Goal: Task Accomplishment & Management: Manage account settings

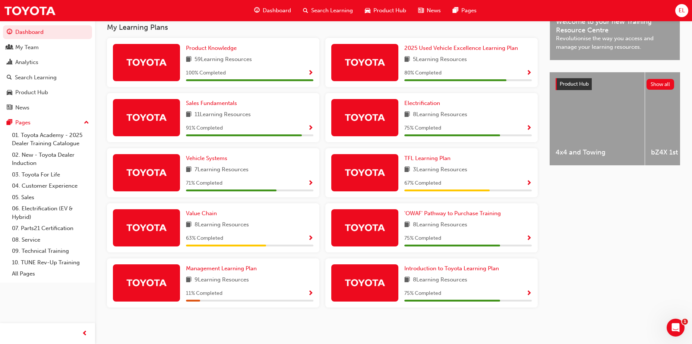
scroll to position [245, 0]
click at [593, 212] on div "Latest News Show all Welcome to your new Training Resource Centre Revolutionise…" at bounding box center [615, 137] width 130 height 378
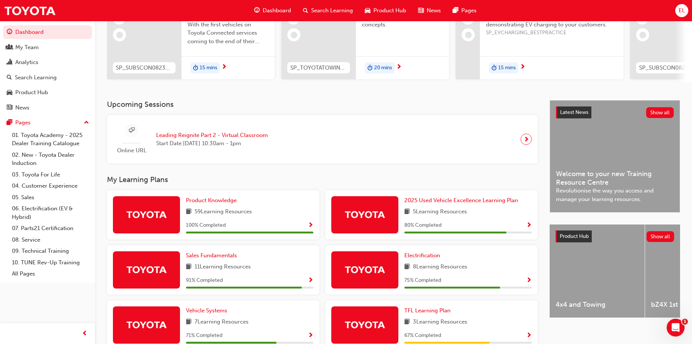
scroll to position [0, 0]
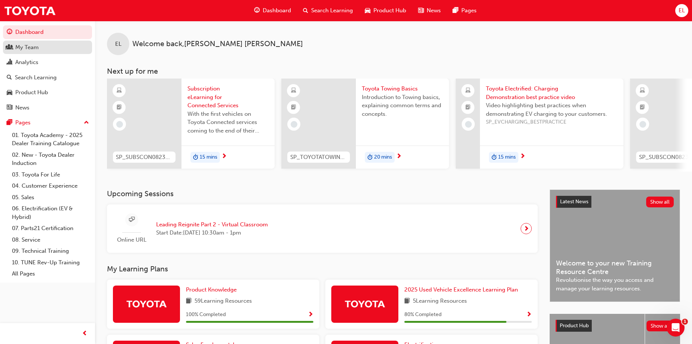
click at [26, 47] on div "My Team" at bounding box center [26, 47] width 23 height 9
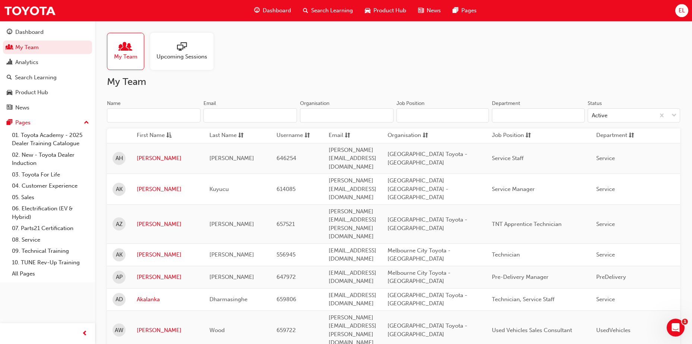
click at [200, 51] on div at bounding box center [182, 47] width 51 height 10
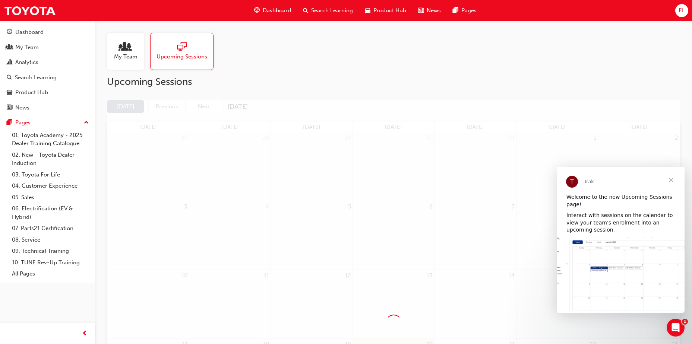
click at [672, 179] on span "Close" at bounding box center [671, 180] width 27 height 27
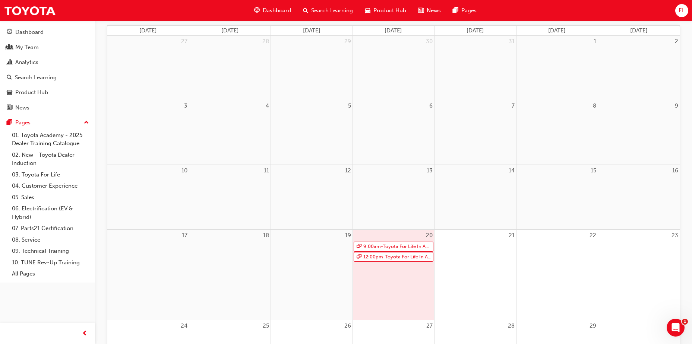
scroll to position [130, 0]
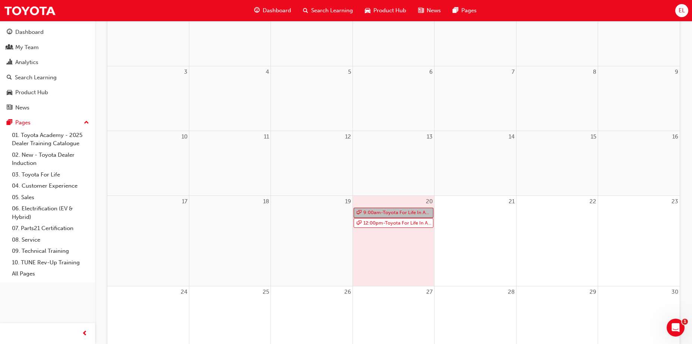
click at [400, 211] on link "9:00am - Toyota For Life In Action - Virtual Classroom" at bounding box center [394, 213] width 80 height 10
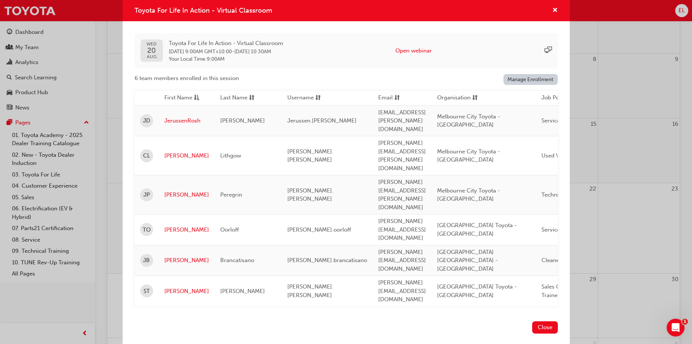
scroll to position [127, 0]
click at [555, 14] on span "cross-icon" at bounding box center [555, 10] width 6 height 7
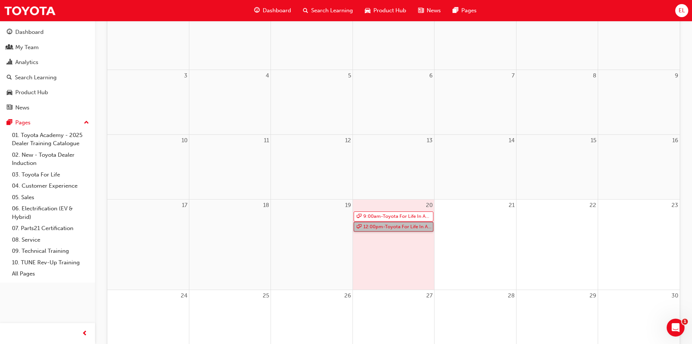
click at [401, 227] on link "12:00pm - Toyota For Life In Action - Virtual Classroom" at bounding box center [394, 227] width 80 height 10
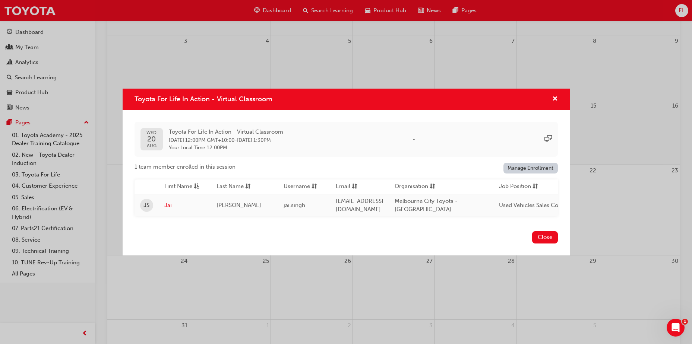
scroll to position [155, 0]
click at [554, 96] on span "cross-icon" at bounding box center [555, 99] width 6 height 7
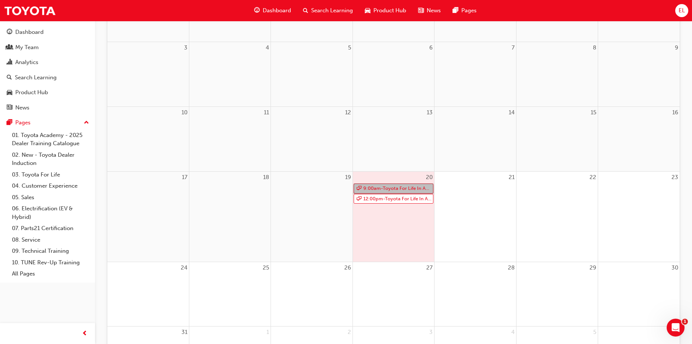
click at [414, 191] on link "9:00am - Toyota For Life In Action - Virtual Classroom" at bounding box center [394, 189] width 80 height 10
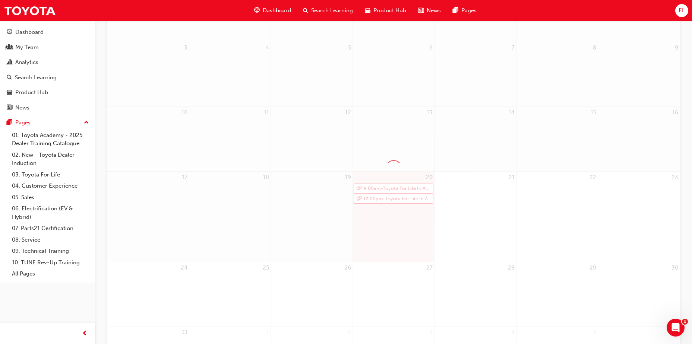
click at [414, 191] on div at bounding box center [393, 168] width 573 height 446
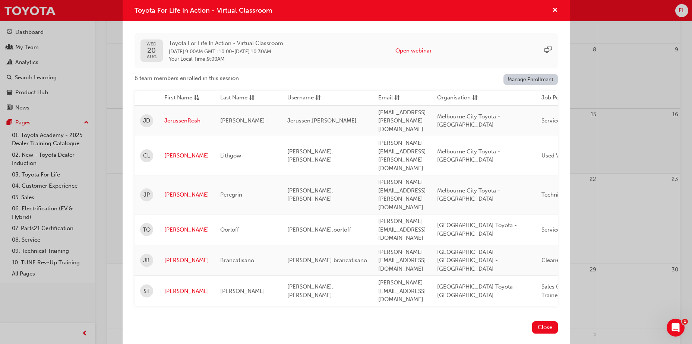
scroll to position [145, 0]
